Goal: Register for event/course

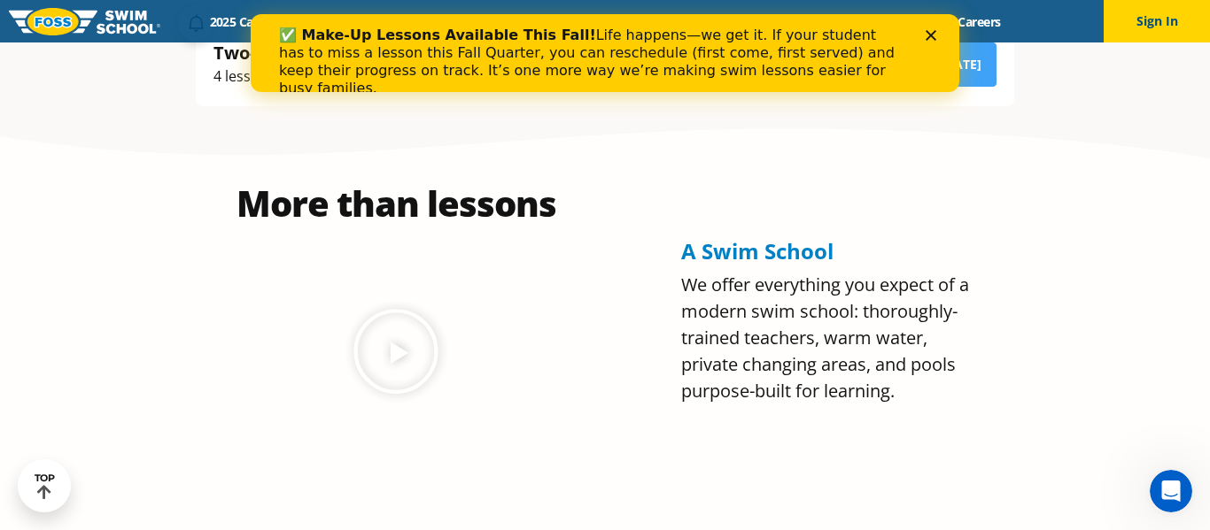
scroll to position [580, 0]
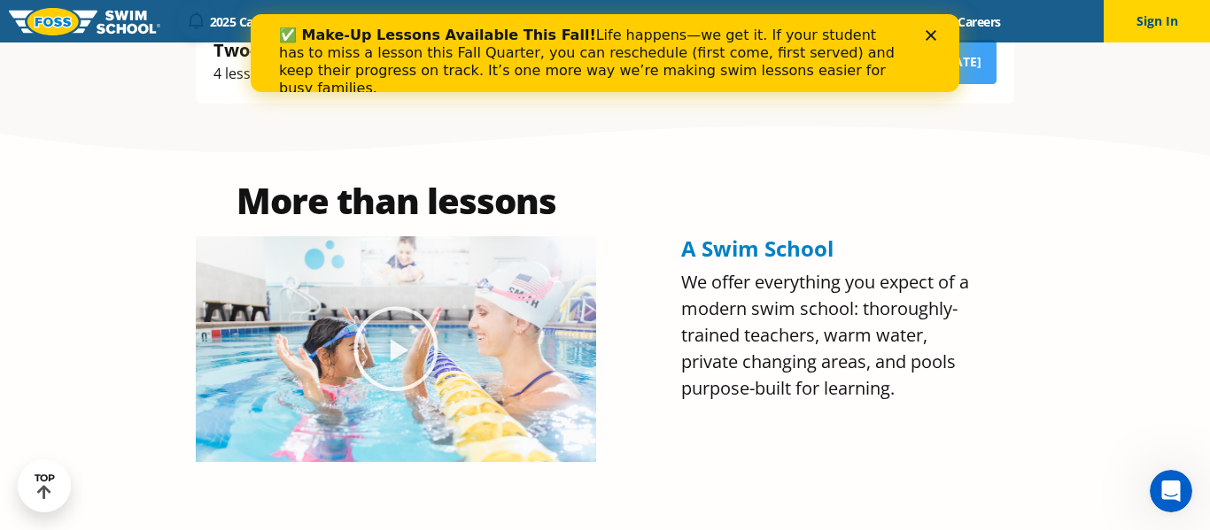
click at [932, 33] on polygon "Close" at bounding box center [930, 35] width 11 height 11
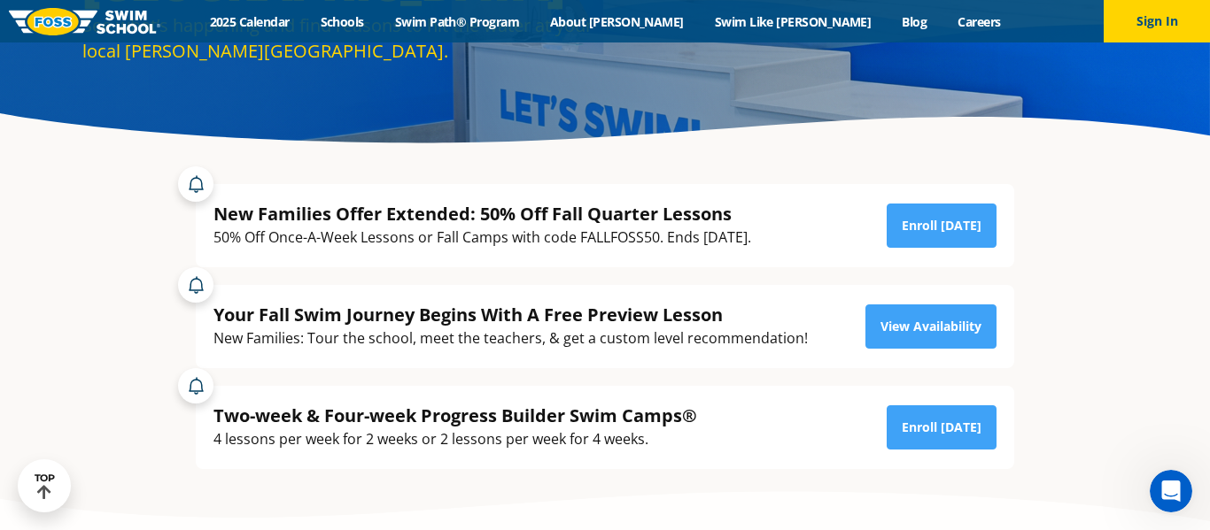
scroll to position [213, 0]
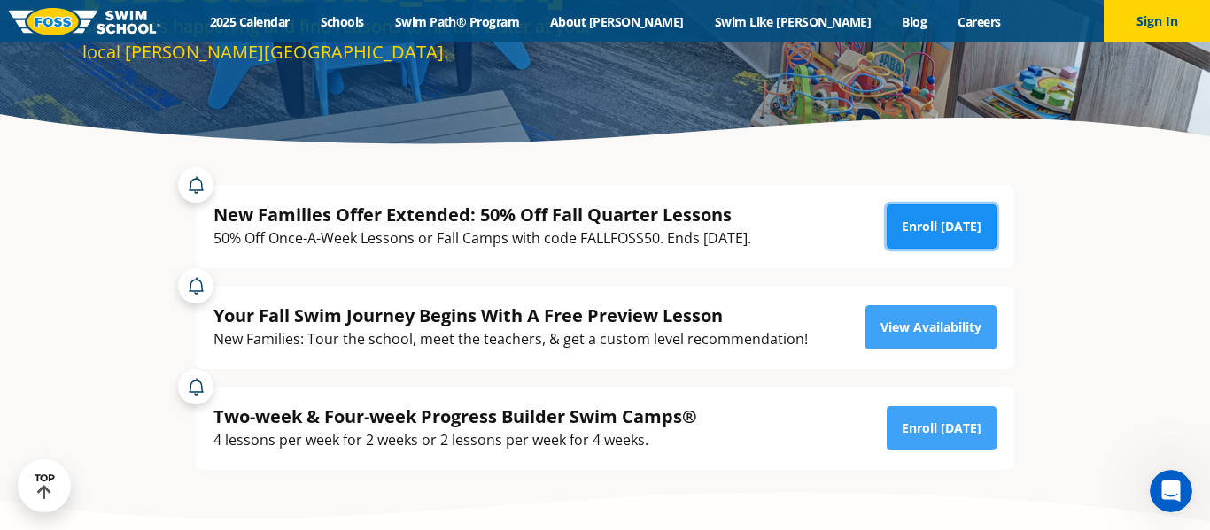
click at [923, 226] on link "Enroll Today" at bounding box center [941, 227] width 110 height 44
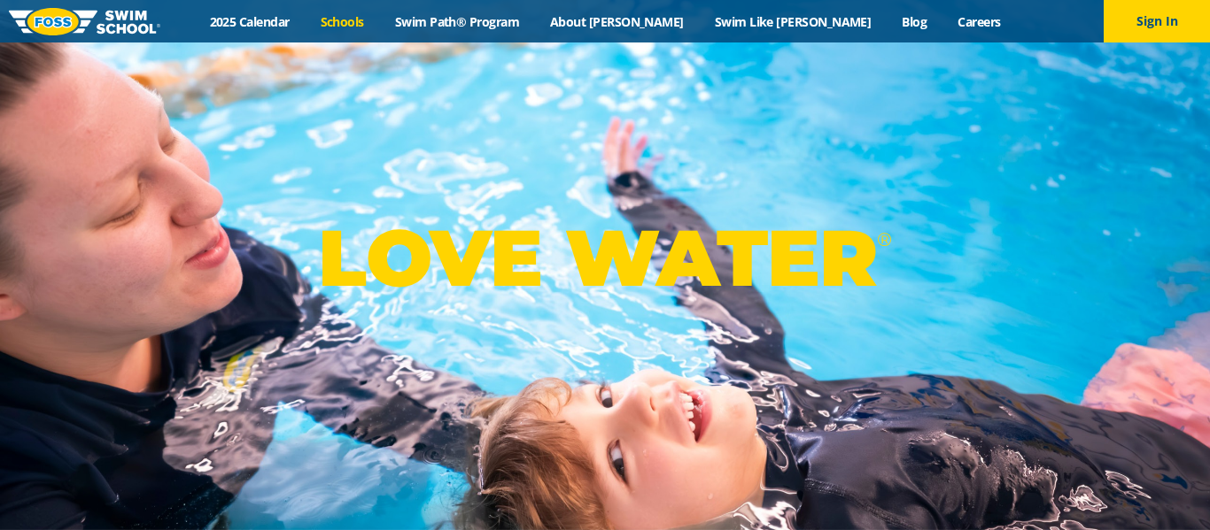
click at [379, 25] on link "Schools" at bounding box center [342, 21] width 74 height 17
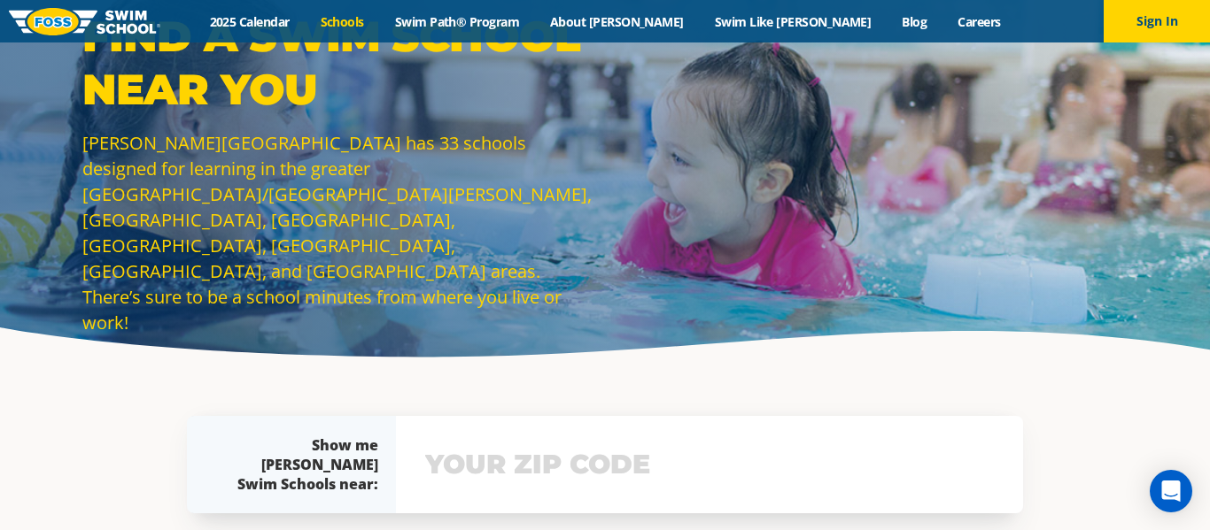
click at [486, 500] on div "View school & class schedule" at bounding box center [709, 464] width 627 height 97
click at [480, 481] on div "View school & class schedule" at bounding box center [709, 464] width 627 height 97
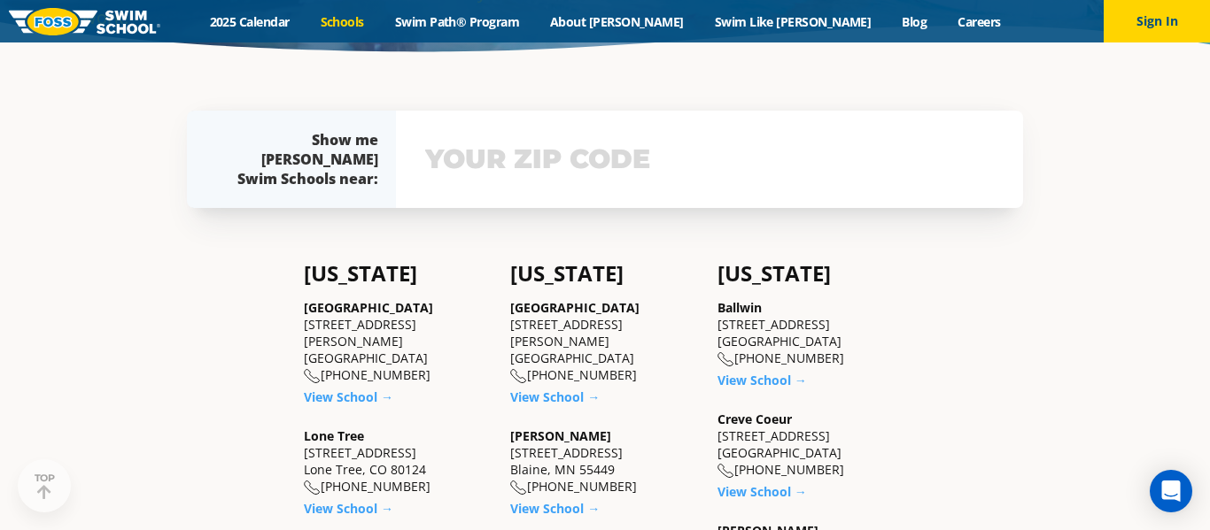
scroll to position [328, 0]
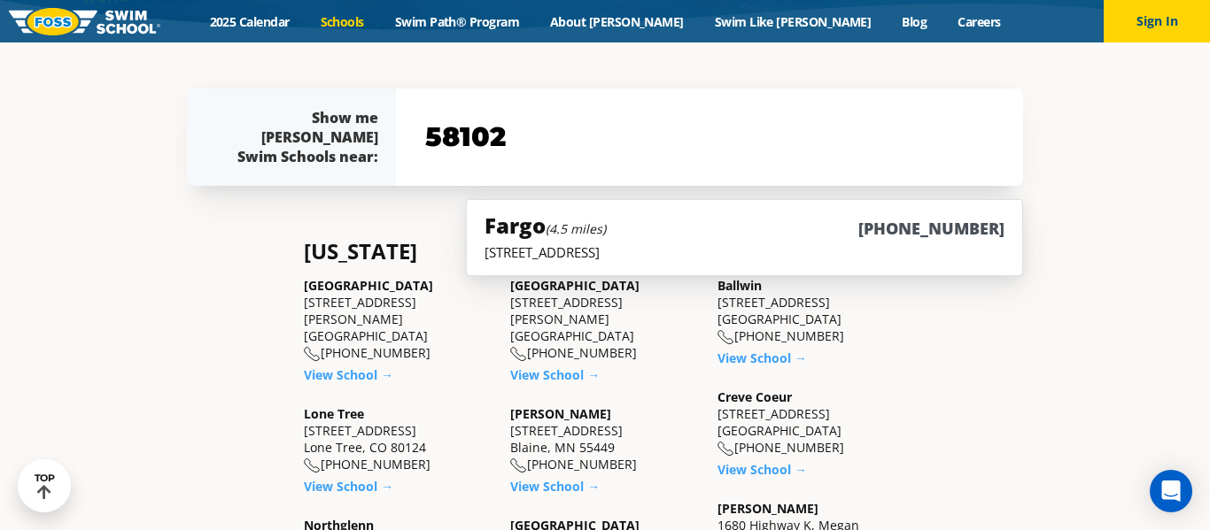
type input "58102"
click at [513, 233] on h5 "Fargo (4.5 miles)" at bounding box center [544, 225] width 121 height 29
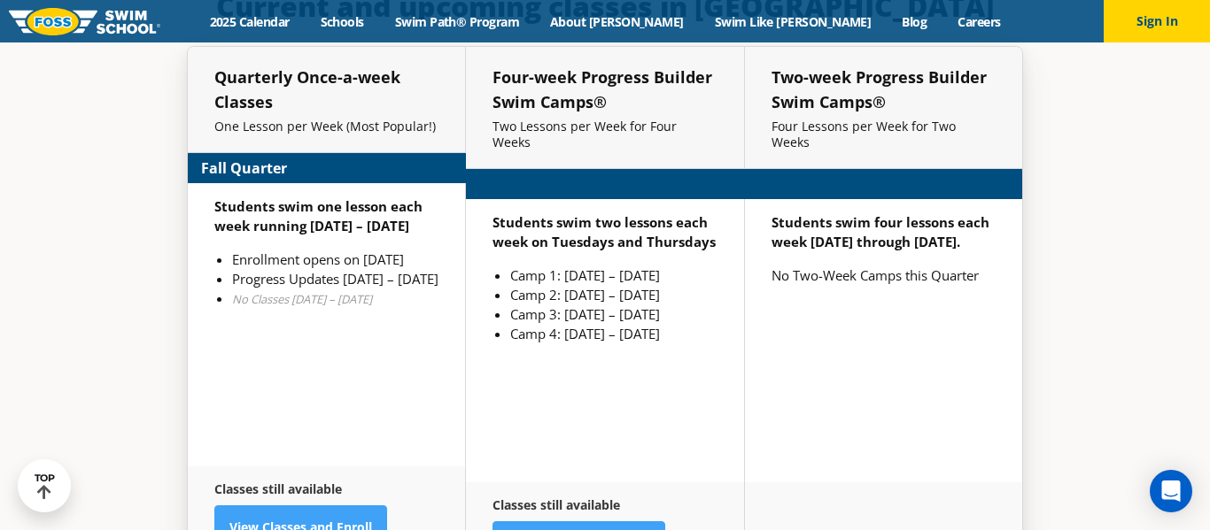
scroll to position [4006, 0]
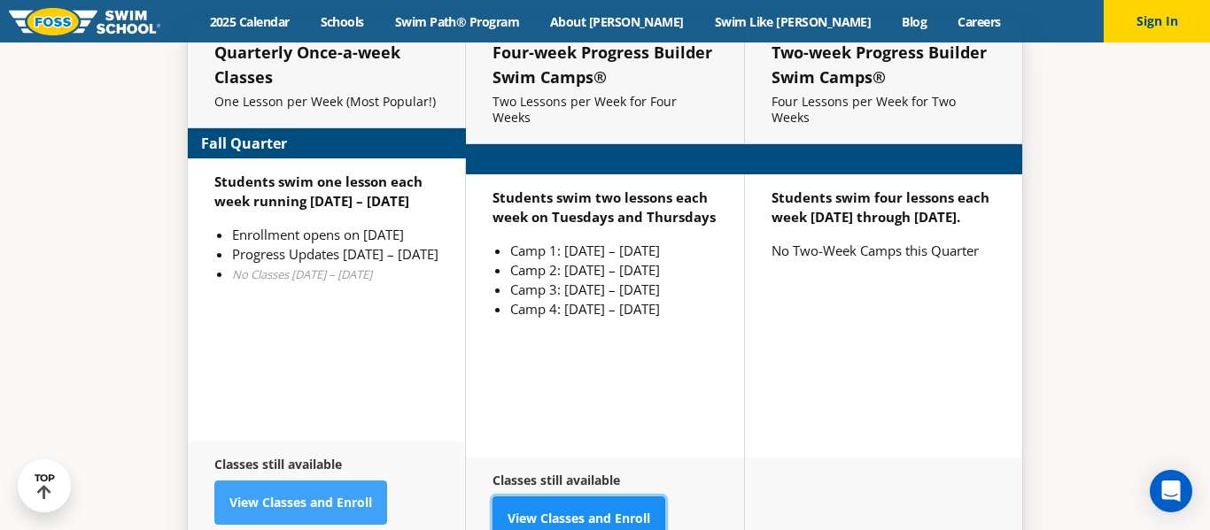
click at [535, 497] on link "View Classes and Enroll" at bounding box center [578, 519] width 173 height 44
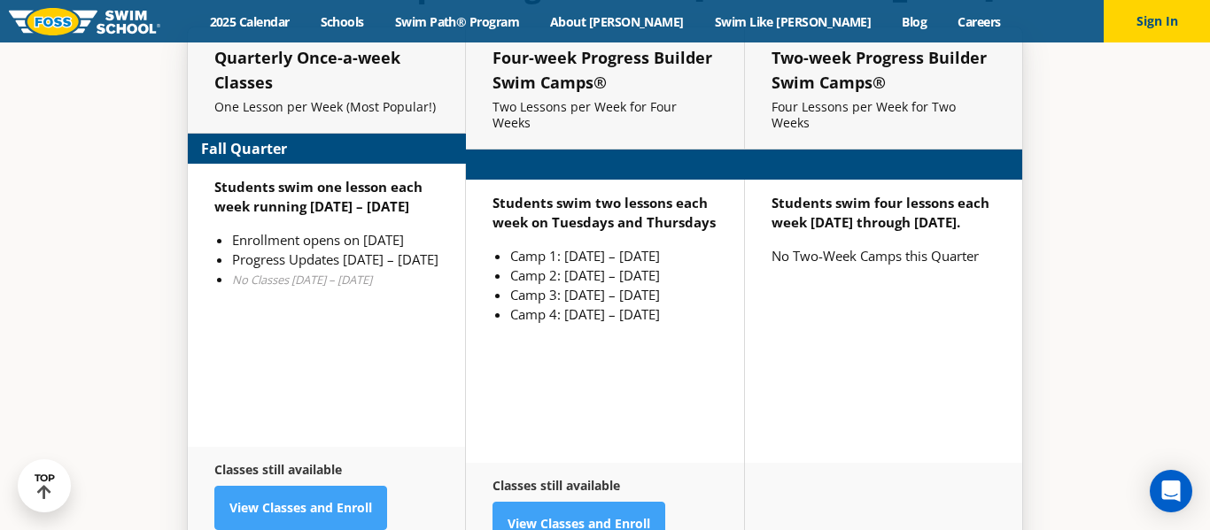
scroll to position [4075, 0]
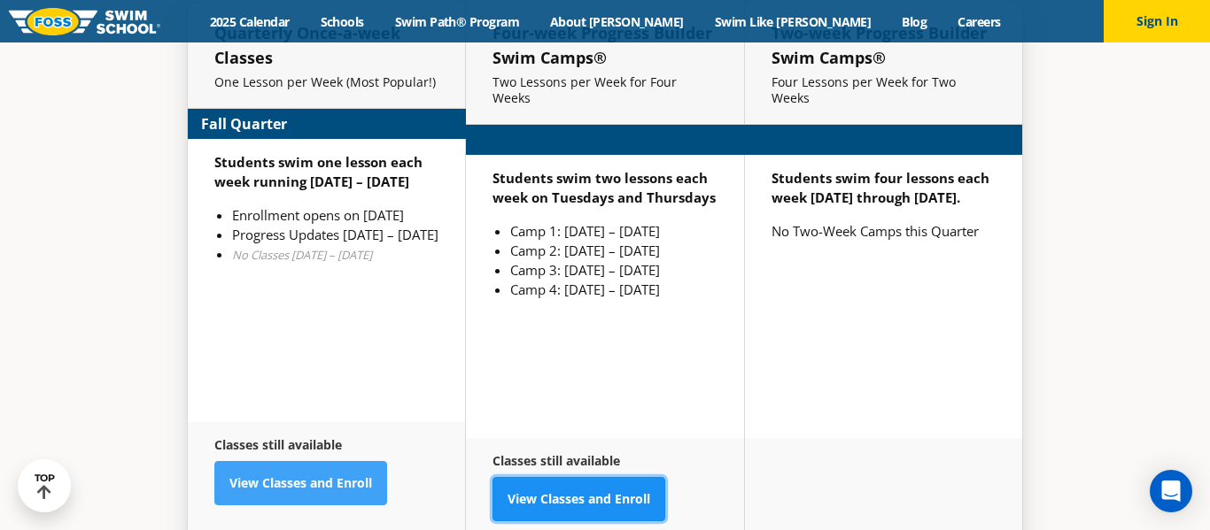
click at [567, 477] on link "View Classes and Enroll" at bounding box center [578, 499] width 173 height 44
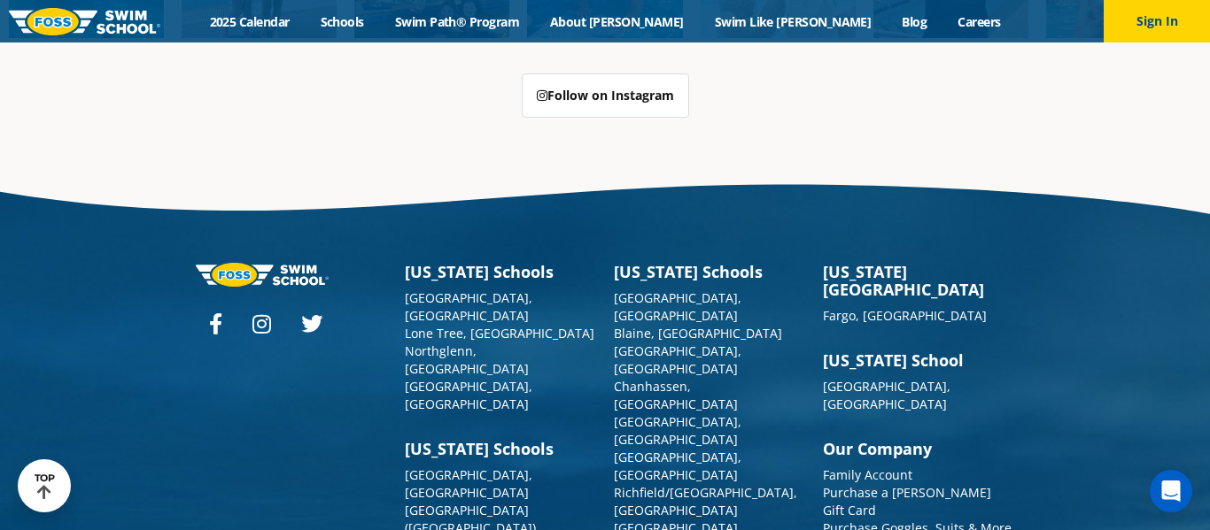
scroll to position [4476, 0]
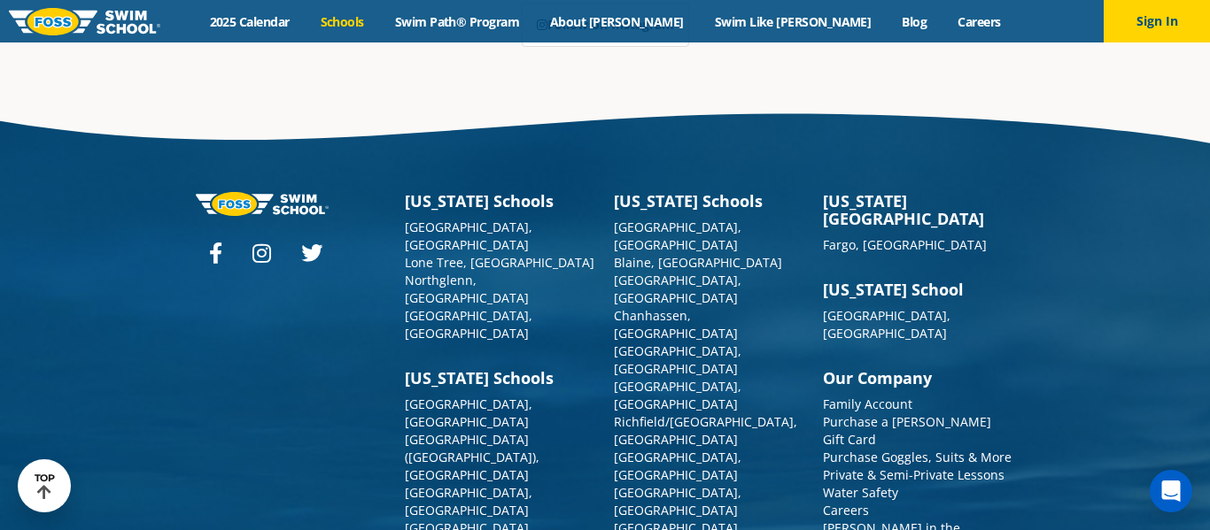
click at [379, 27] on link "Schools" at bounding box center [342, 21] width 74 height 17
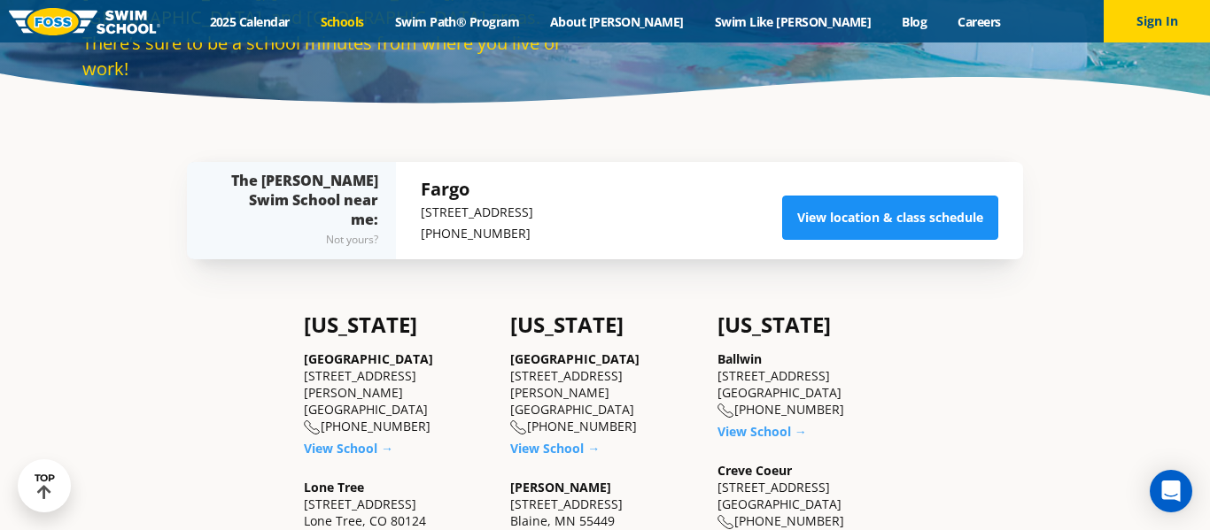
scroll to position [251, 0]
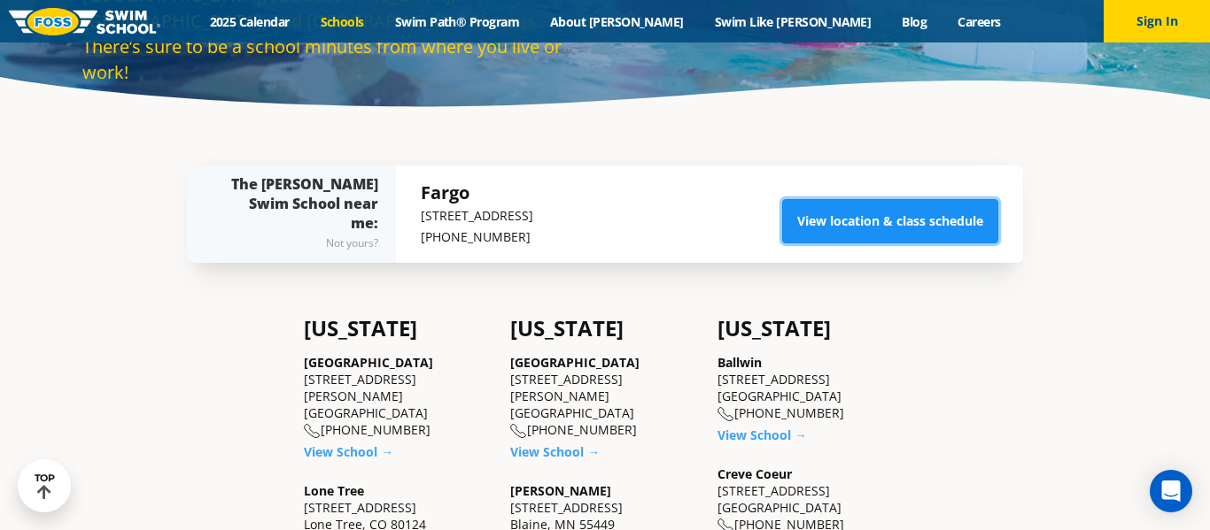
click at [875, 209] on link "View location & class schedule" at bounding box center [890, 221] width 216 height 44
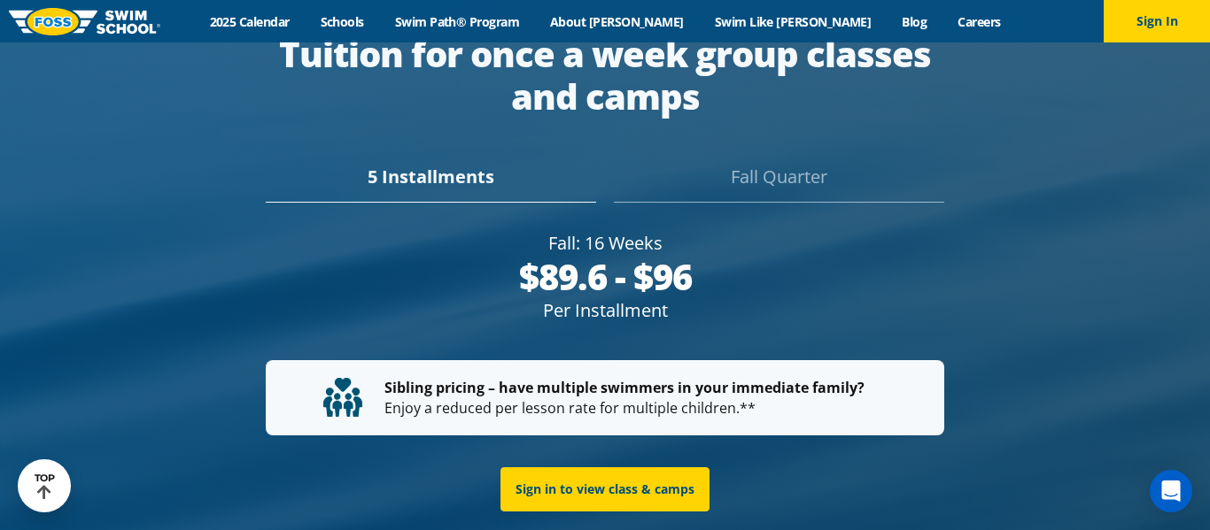
scroll to position [3150, 0]
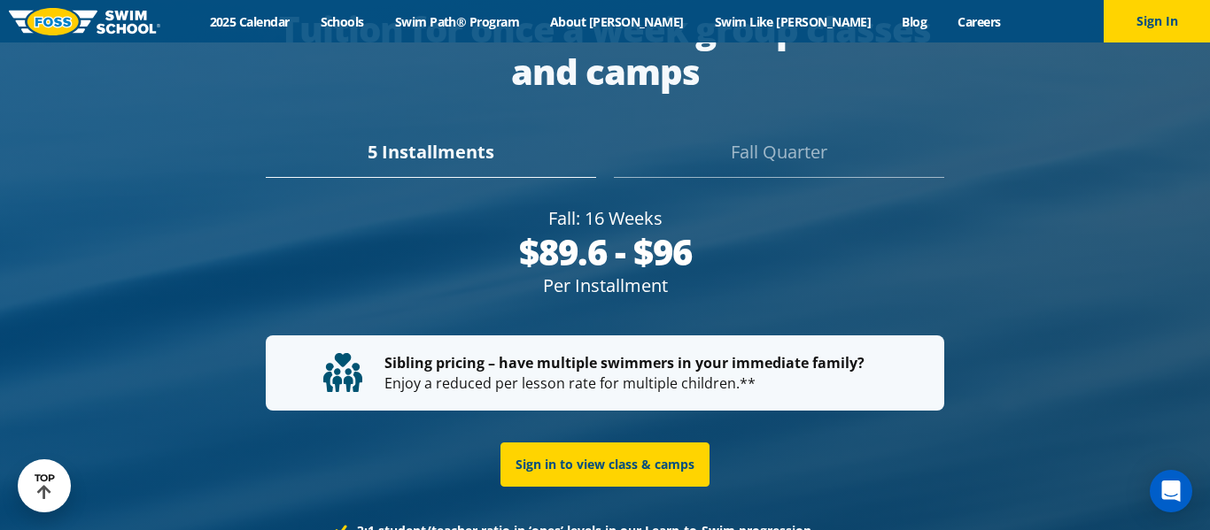
click at [748, 139] on div "Fall Quarter" at bounding box center [779, 158] width 330 height 39
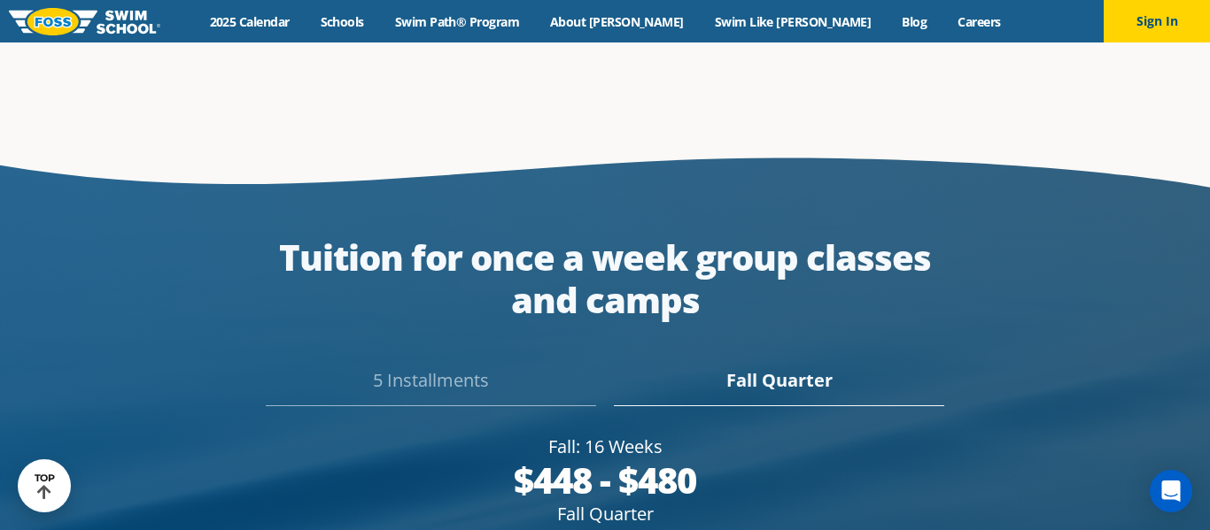
scroll to position [2923, 0]
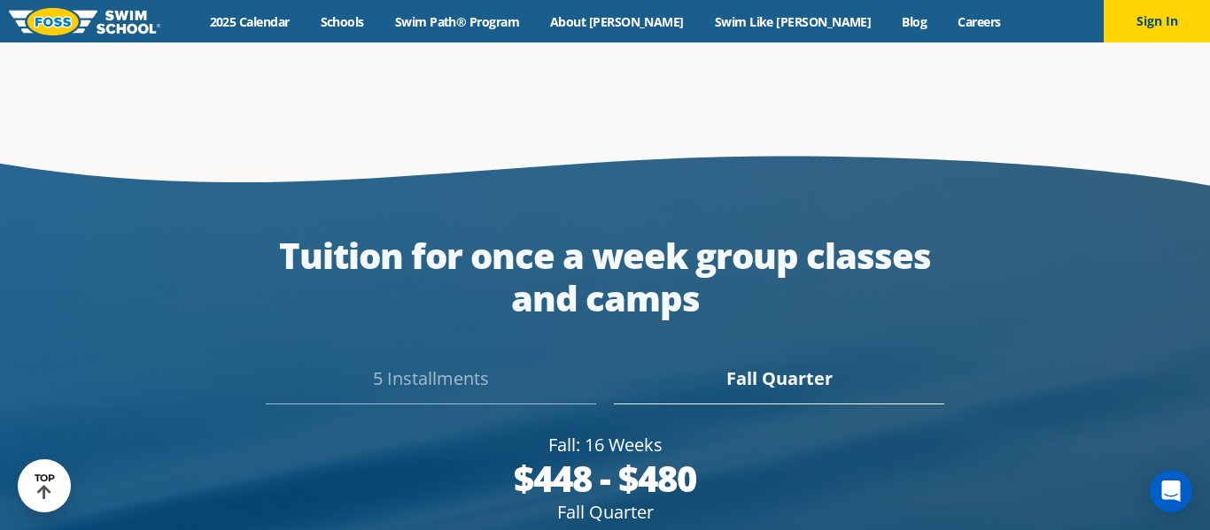
click at [435, 366] on div "5 Installments" at bounding box center [431, 385] width 330 height 39
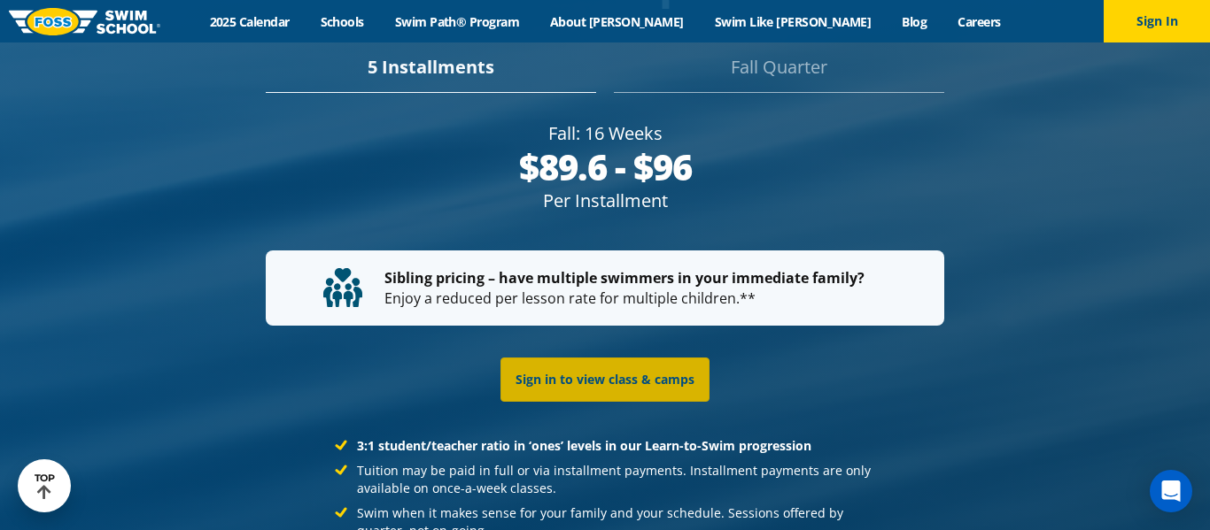
scroll to position [3260, 0]
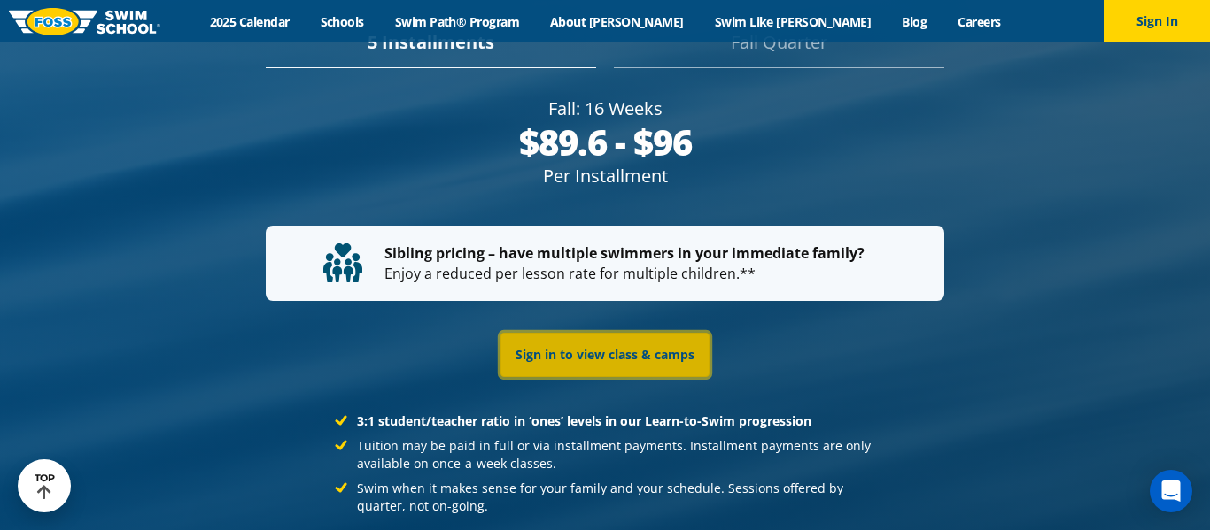
click at [562, 342] on link "Sign in to view class & camps" at bounding box center [604, 355] width 209 height 44
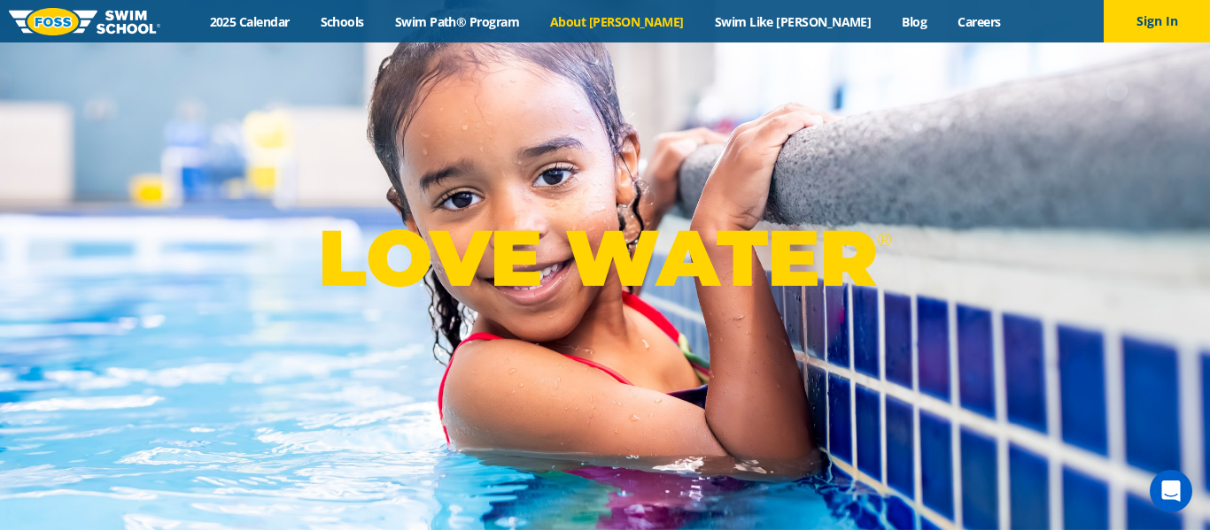
click at [657, 17] on link "About [PERSON_NAME]" at bounding box center [617, 21] width 165 height 17
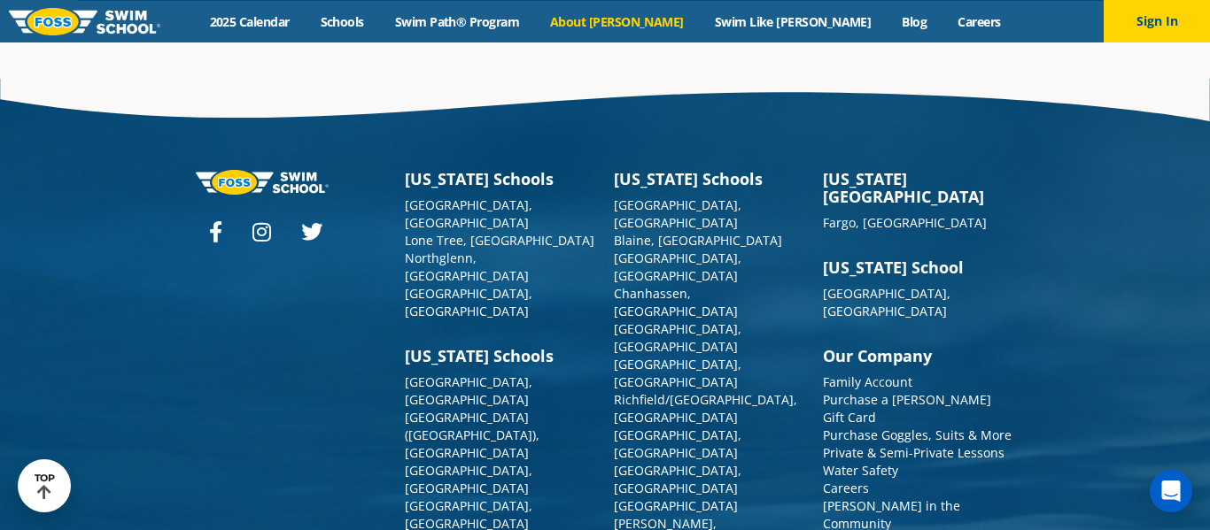
scroll to position [4674, 0]
